Goal: Task Accomplishment & Management: Use online tool/utility

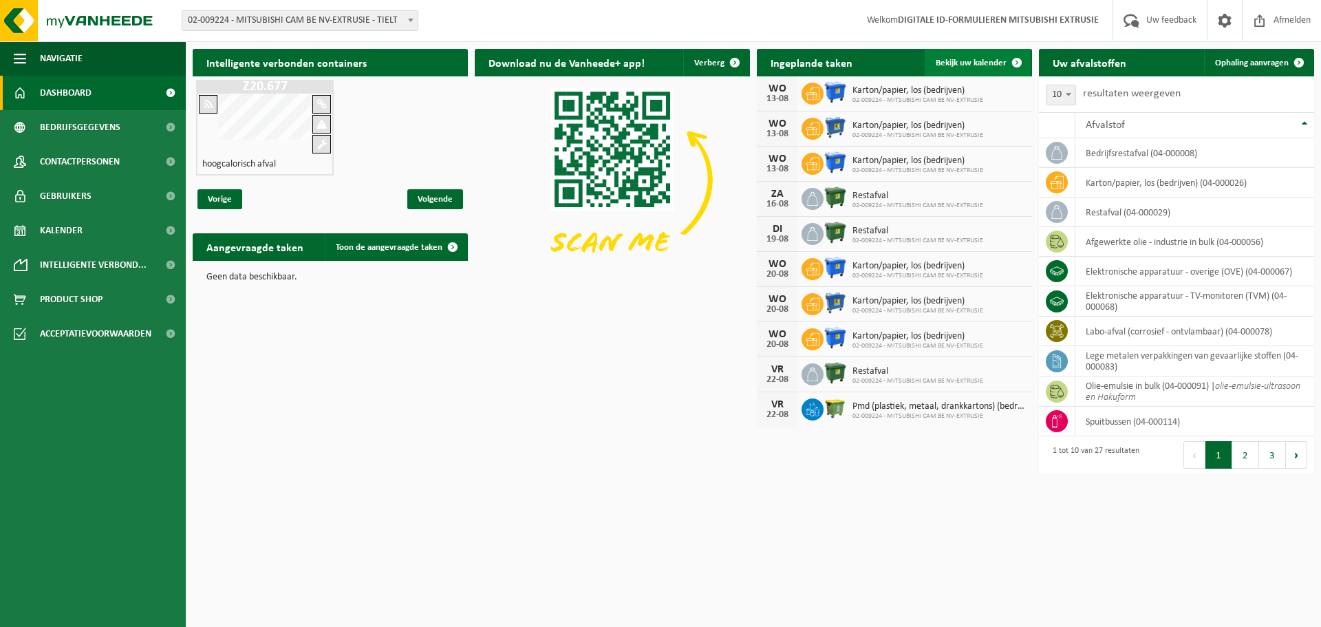
click at [982, 63] on span "Bekijk uw kalender" at bounding box center [971, 62] width 71 height 9
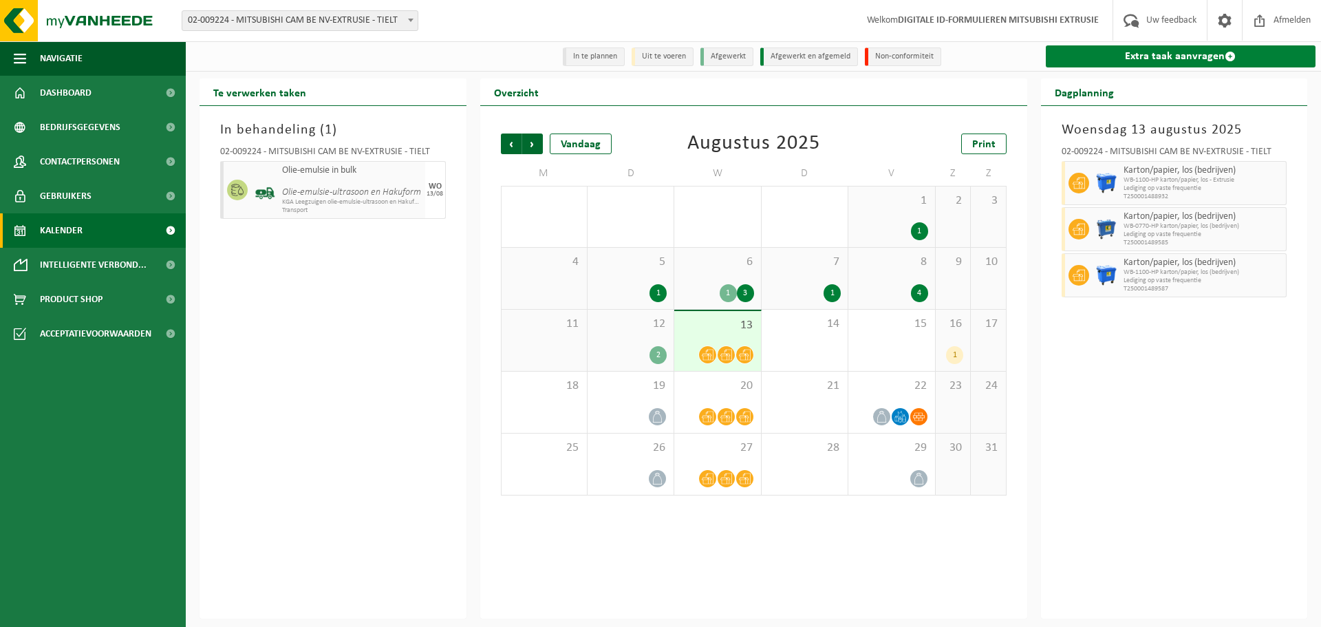
click at [1123, 56] on link "Extra taak aanvragen" at bounding box center [1181, 56] width 270 height 22
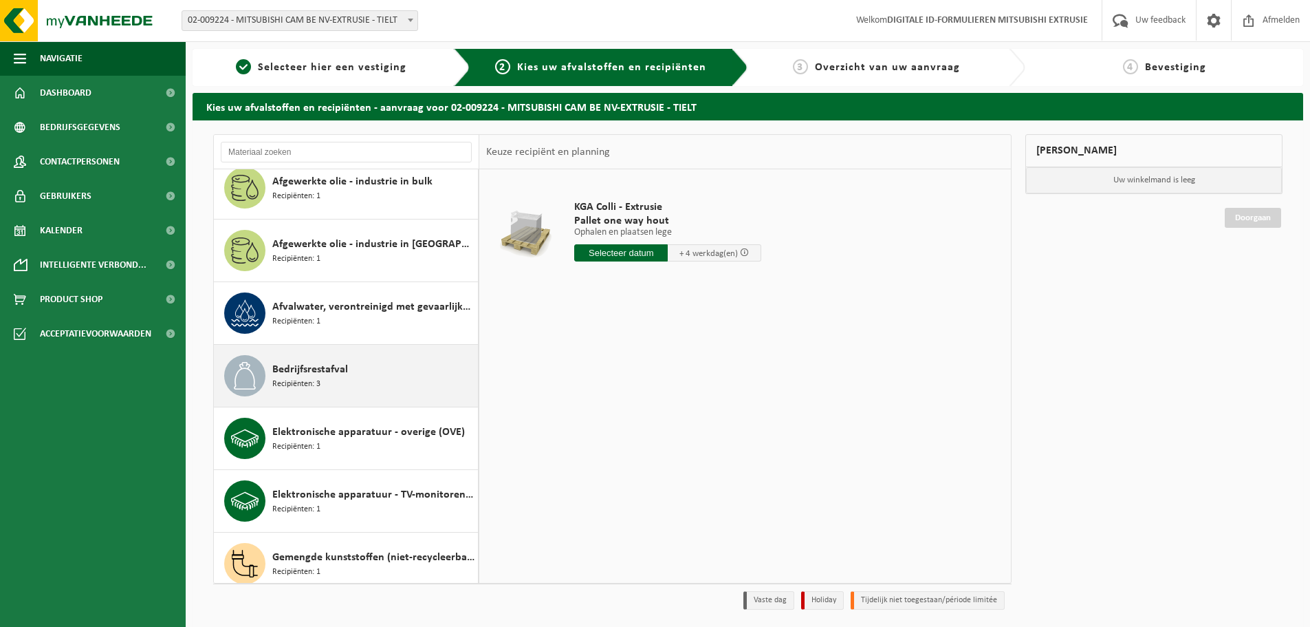
click at [312, 397] on div "Bedrijfsrestafval Recipiënten: 3" at bounding box center [346, 376] width 265 height 62
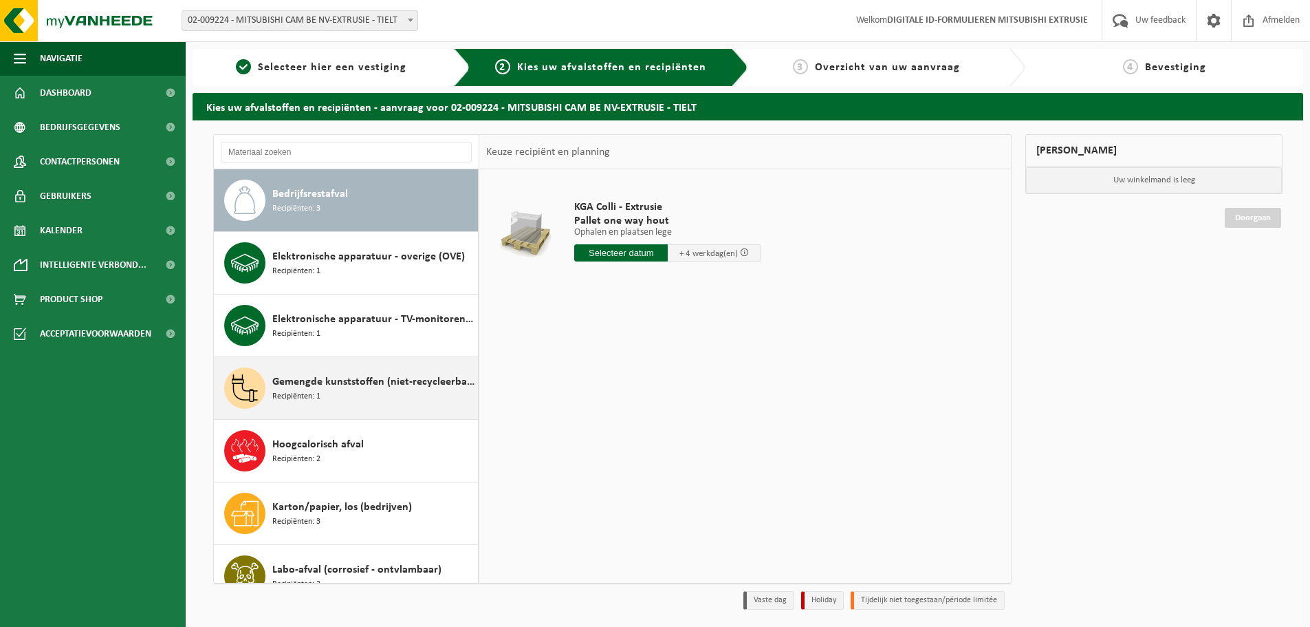
click at [362, 414] on div "Gemengde kunststoffen (niet-recycleerbaar), exclusief PVC Recipiënten: 1" at bounding box center [346, 388] width 265 height 62
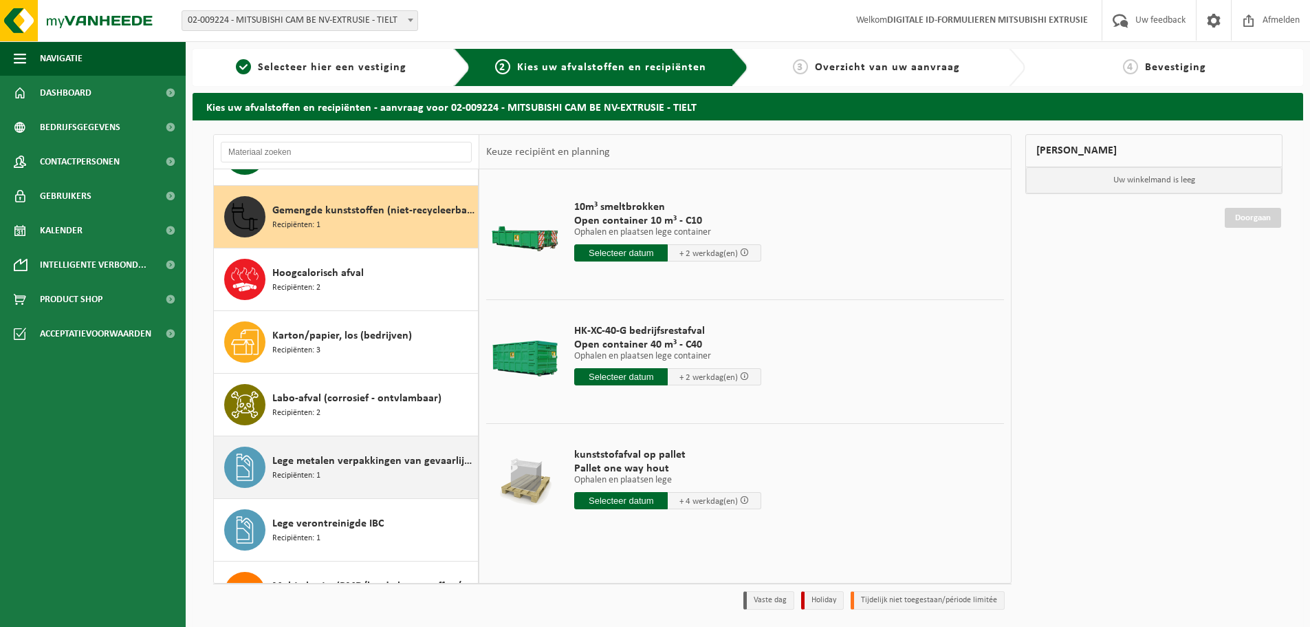
scroll to position [501, 0]
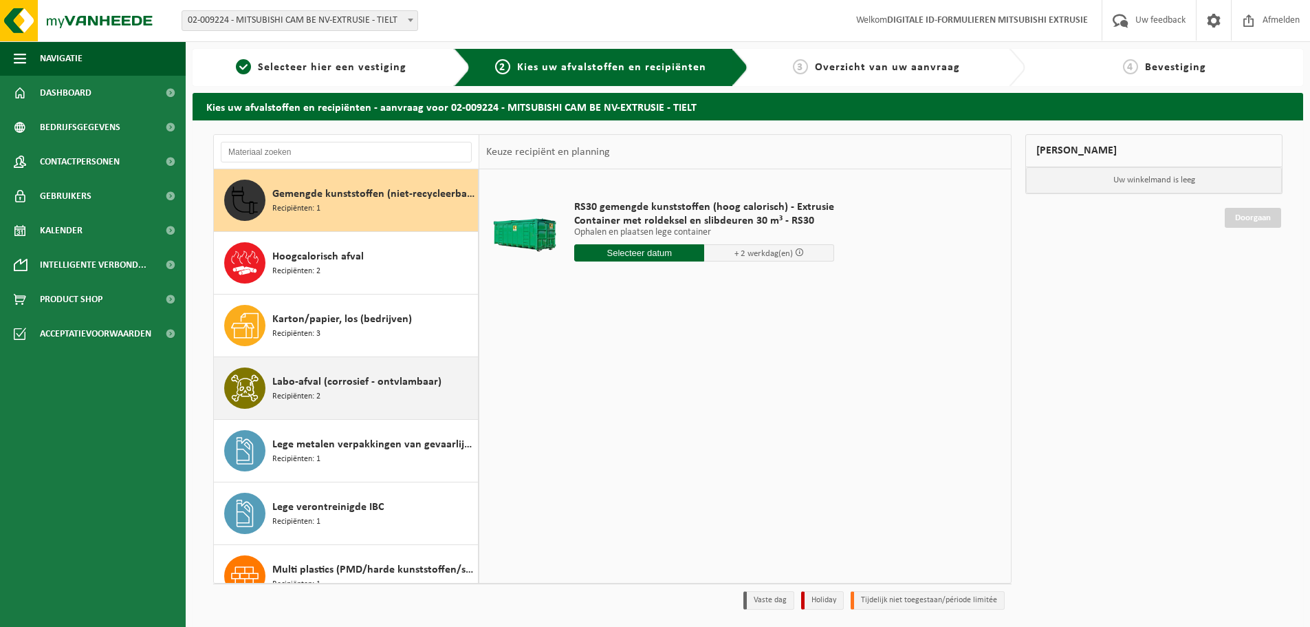
click at [371, 381] on span "Labo-afval (corrosief - ontvlambaar)" at bounding box center [356, 382] width 169 height 17
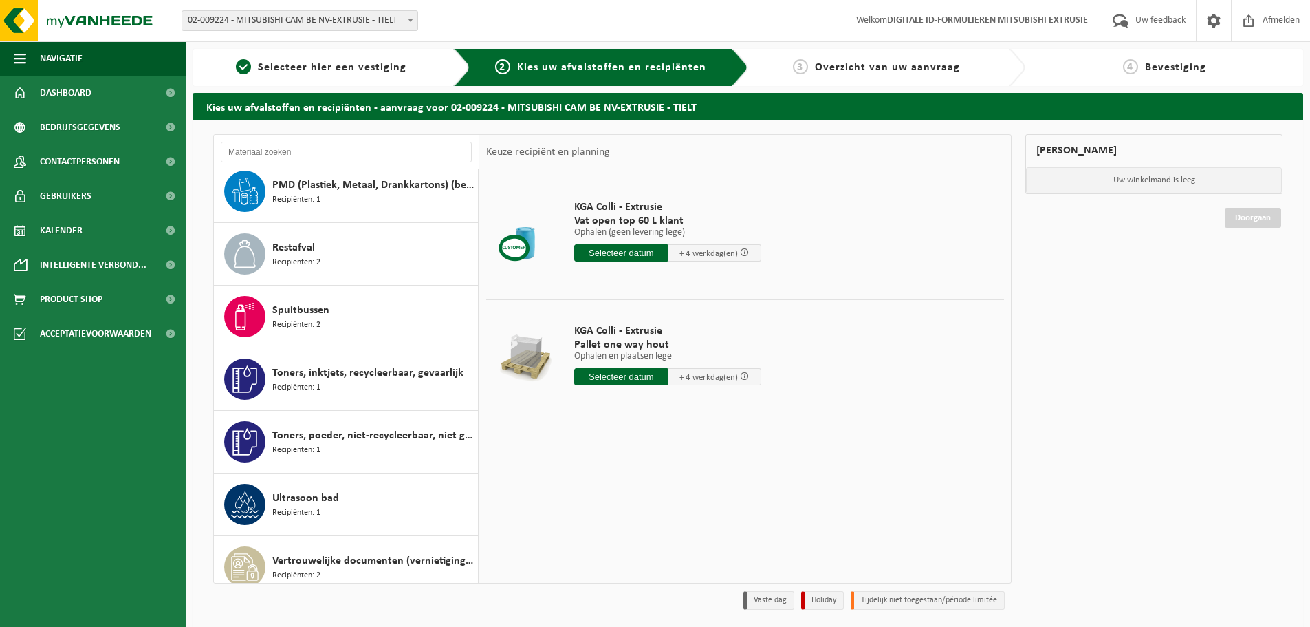
scroll to position [1215, 0]
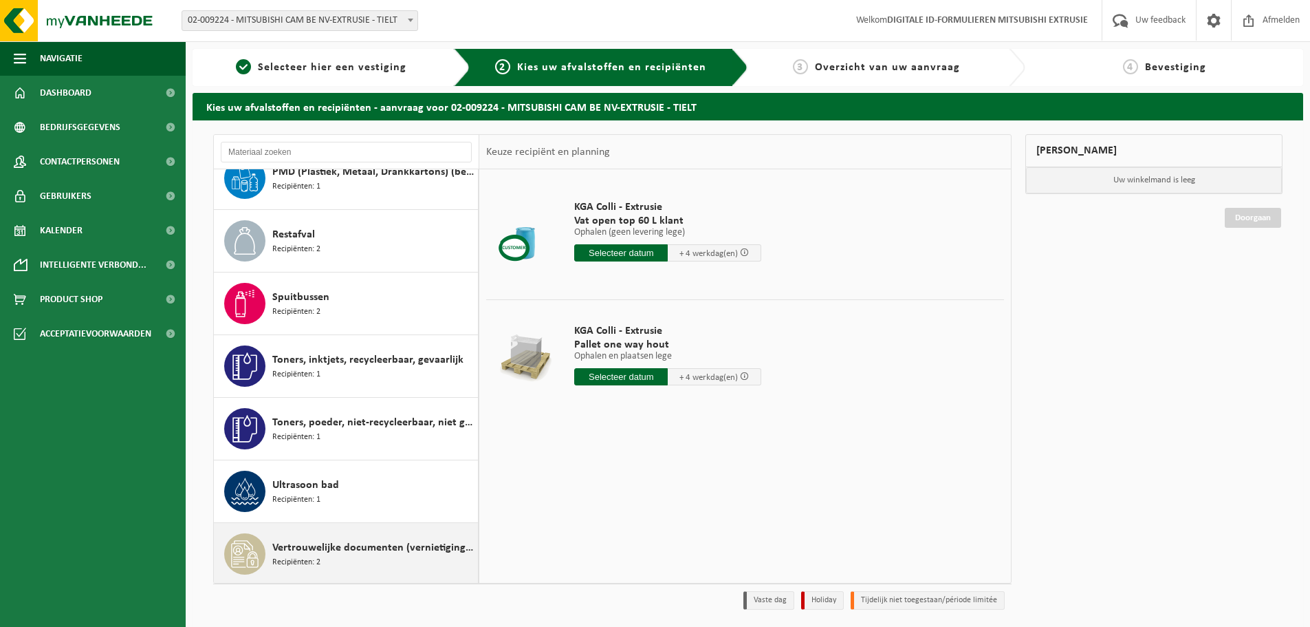
click at [378, 549] on span "Vertrouwelijke documenten (vernietiging - recyclage)" at bounding box center [373, 547] width 202 height 17
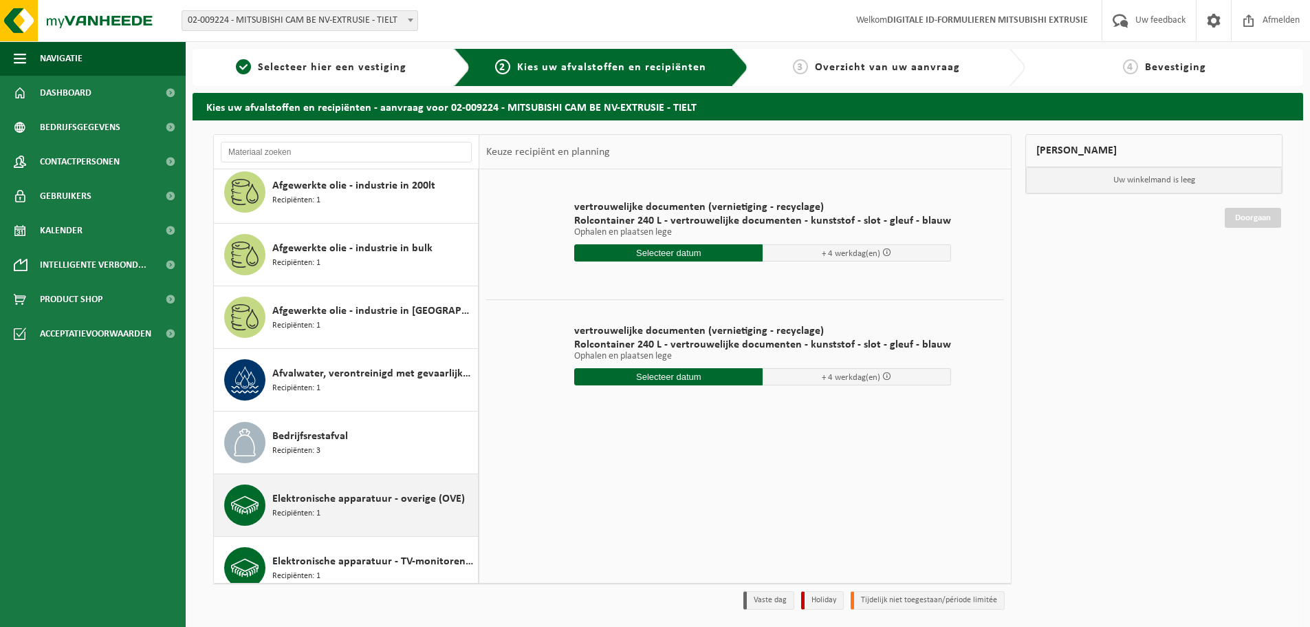
scroll to position [0, 0]
